Goal: Task Accomplishment & Management: Use online tool/utility

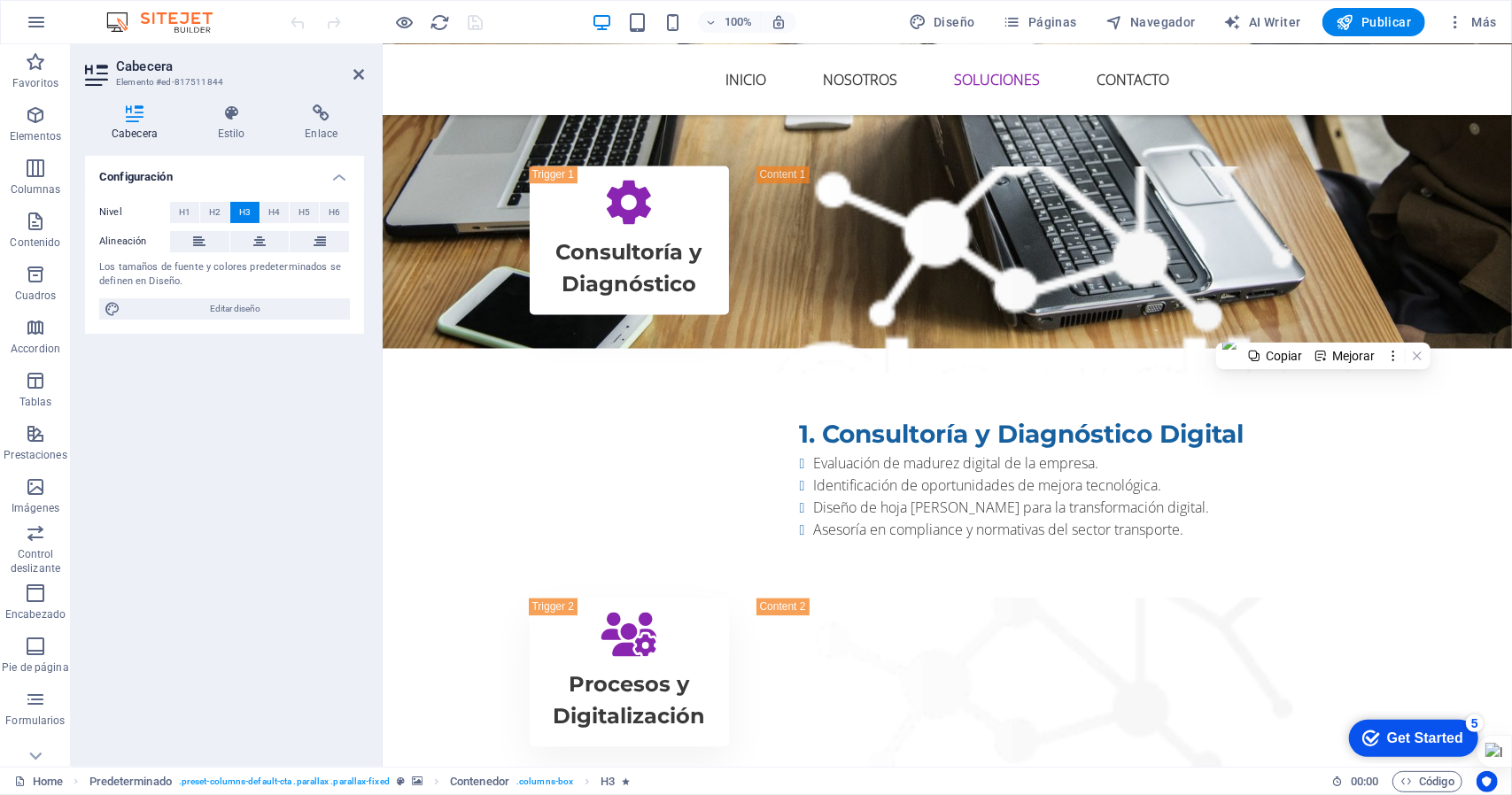
scroll to position [2303, 0]
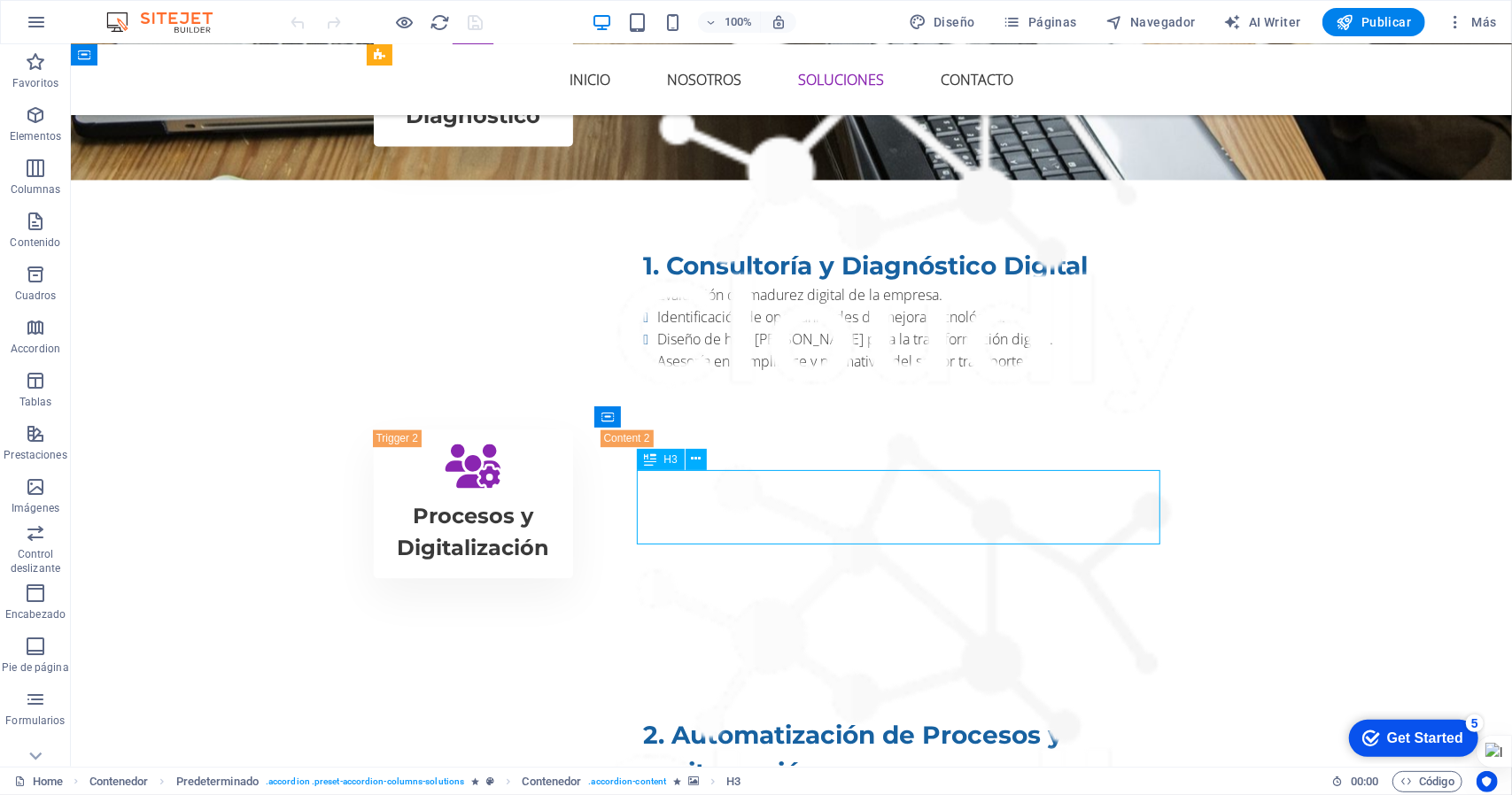
drag, startPoint x: 745, startPoint y: 531, endPoint x: 671, endPoint y: 525, distance: 74.2
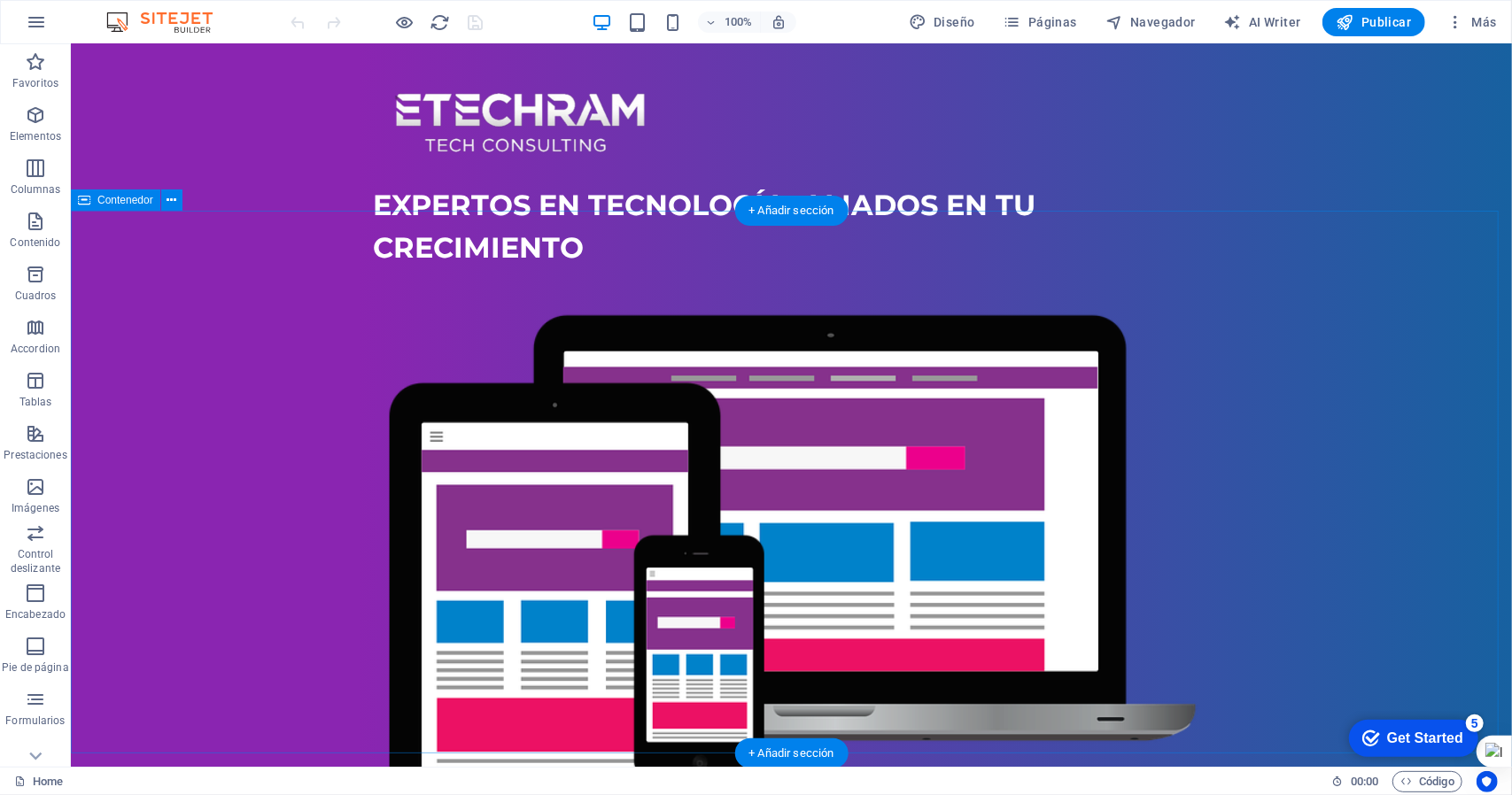
scroll to position [0, 0]
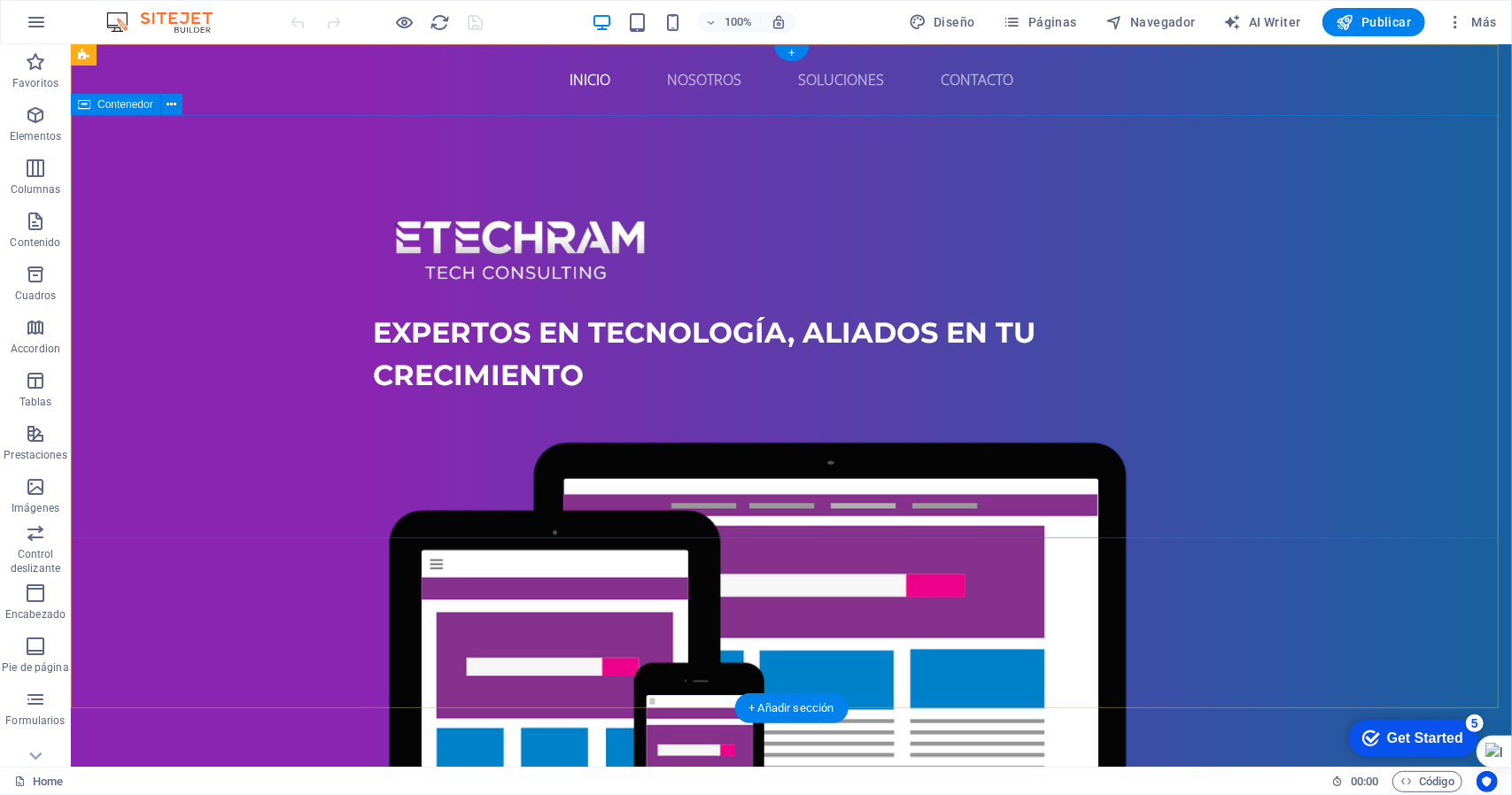
click at [1340, 244] on div "Expertos en tecnología, aliados en tu crecimiento" at bounding box center [790, 568] width 1441 height 906
